Goal: Find specific fact: Find specific fact

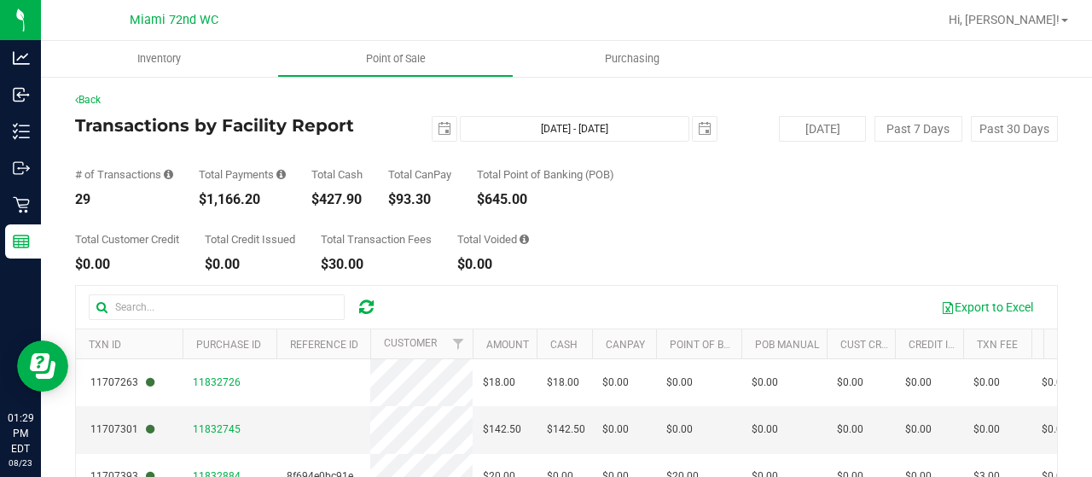
click at [230, 201] on div "$1,166.20" at bounding box center [242, 200] width 87 height 14
copy div "1,166.20"
click at [317, 177] on div "Total Cash" at bounding box center [336, 174] width 51 height 11
